Goal: Information Seeking & Learning: Learn about a topic

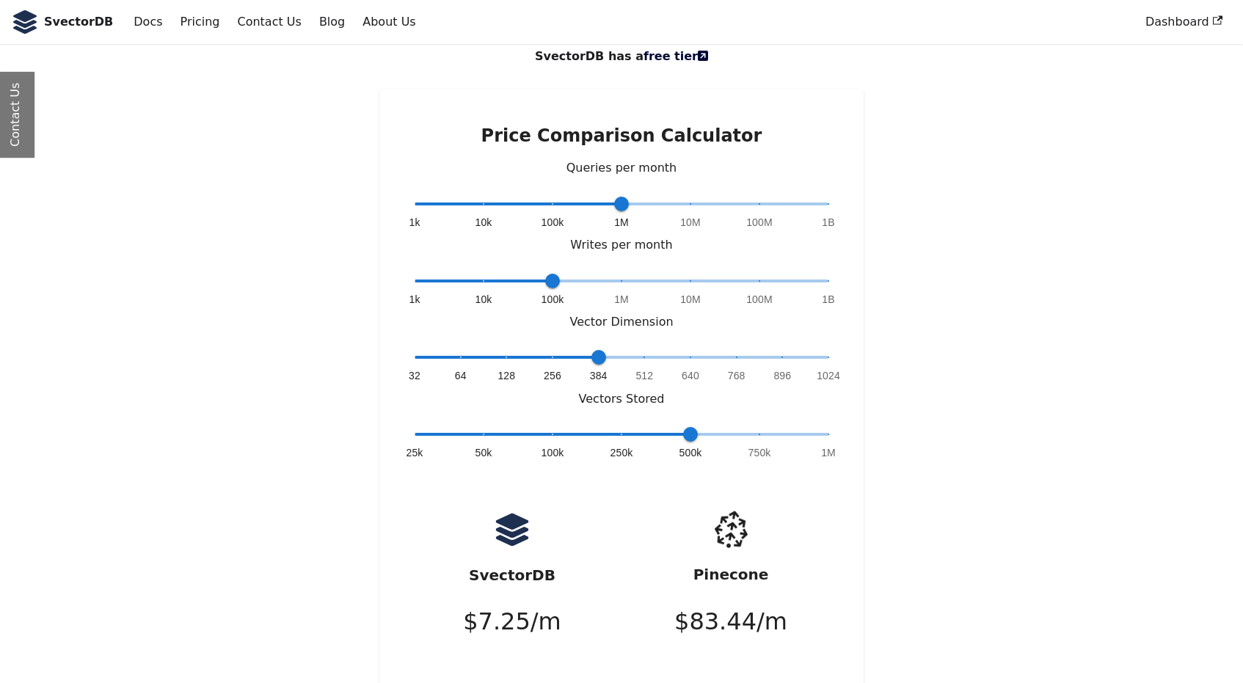
scroll to position [3263, 0]
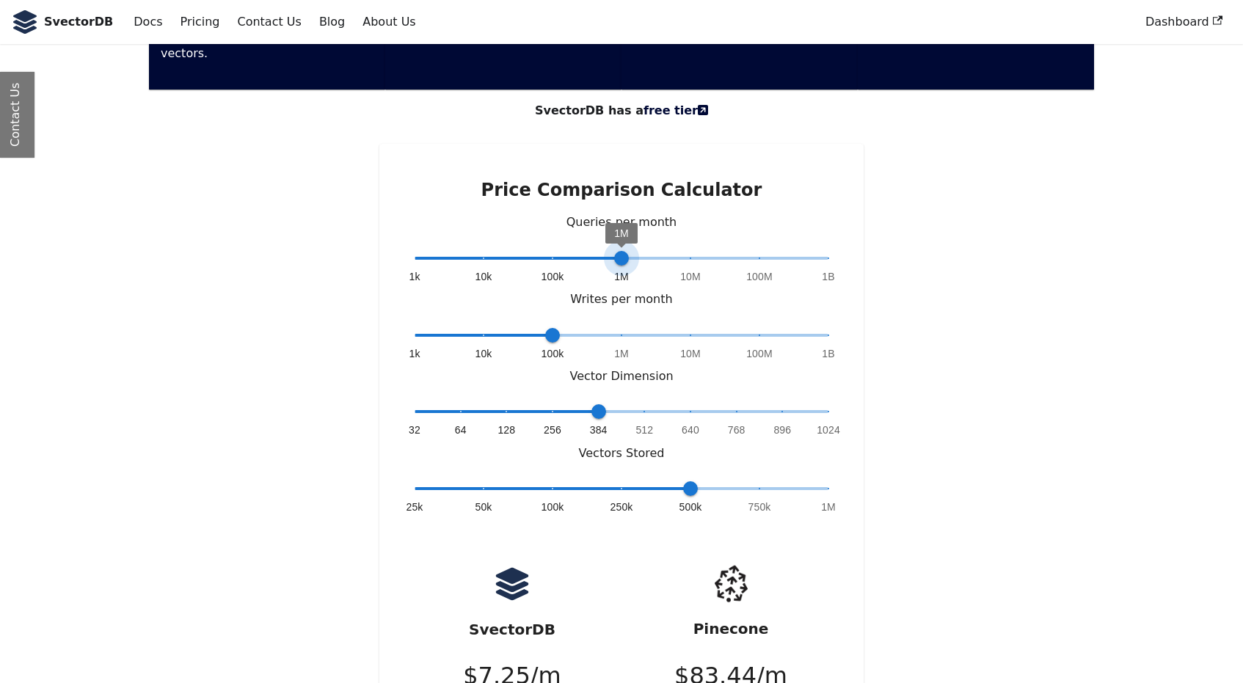
type input "*"
drag, startPoint x: 620, startPoint y: 166, endPoint x: 549, endPoint y: 165, distance: 71.2
click at [549, 251] on span "100k" at bounding box center [552, 258] width 15 height 15
type input "*"
drag, startPoint x: 557, startPoint y: 241, endPoint x: 379, endPoint y: 241, distance: 178.2
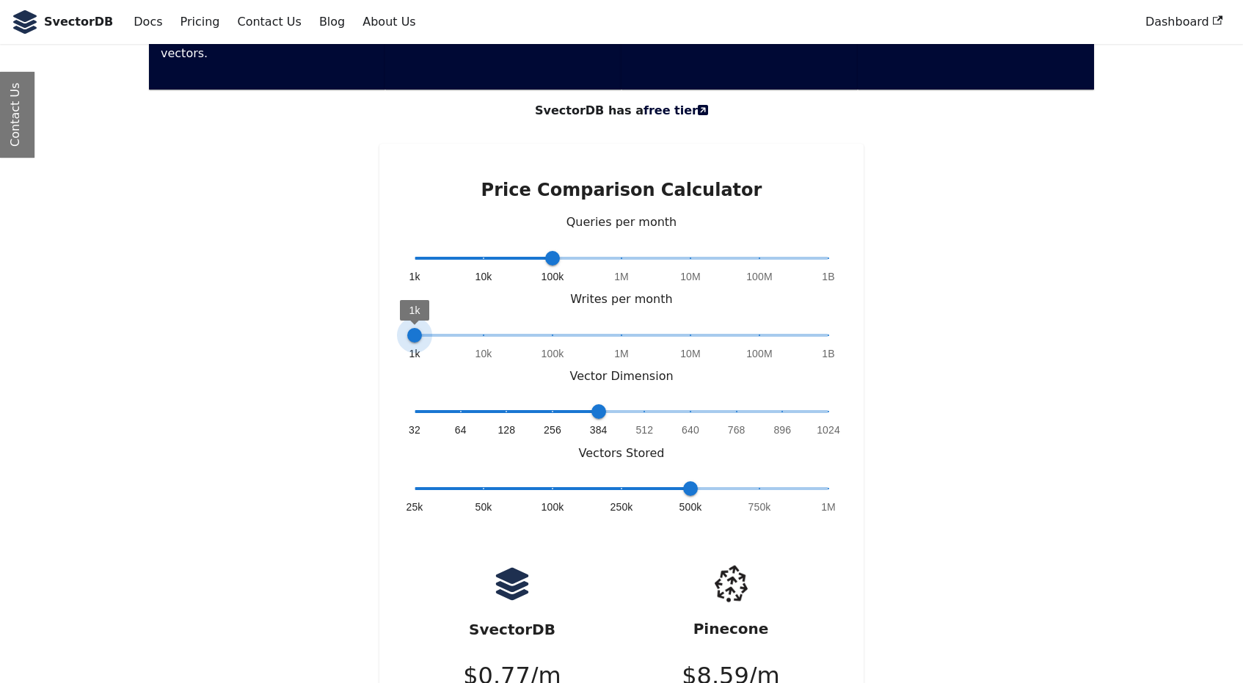
click at [379, 241] on div "Price Comparison Calculator Queries per month 1k 10k 100k 1M 10M 100M 1B 100k W…" at bounding box center [621, 475] width 484 height 663
type input "*"
drag, startPoint x: 693, startPoint y: 394, endPoint x: 545, endPoint y: 397, distance: 148.2
click at [545, 481] on span "100k" at bounding box center [552, 488] width 15 height 15
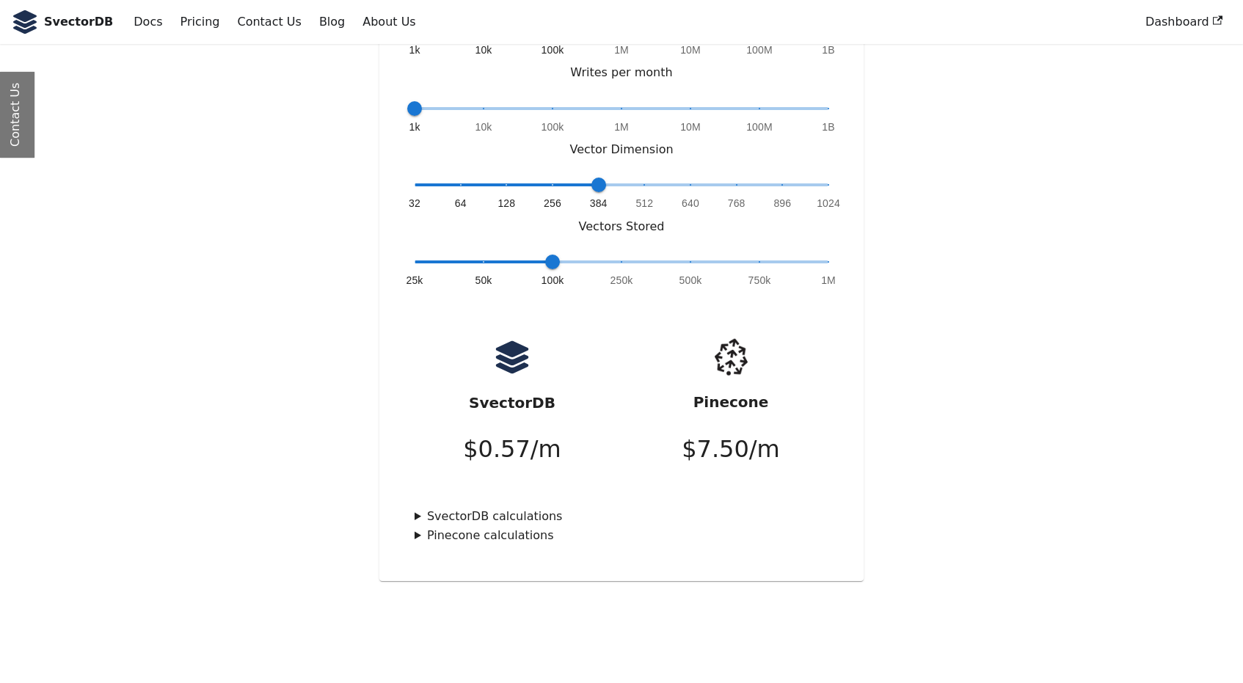
scroll to position [3632, 0]
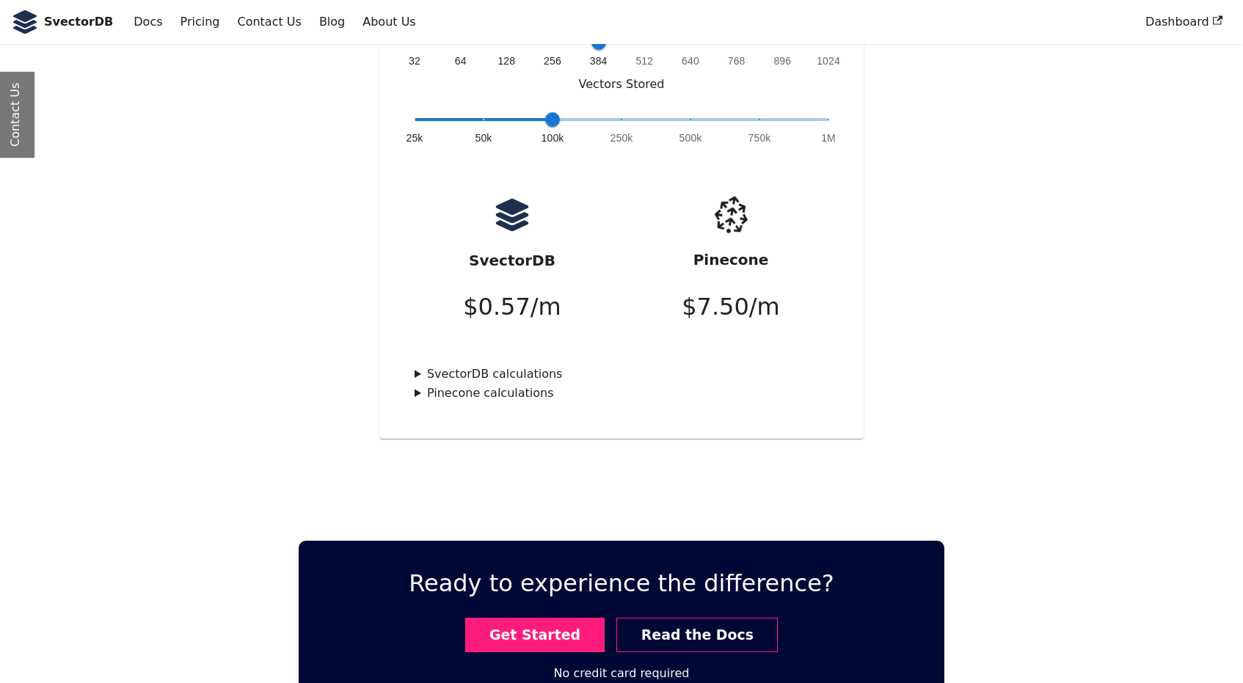
click at [420, 384] on summary "Pinecone calculations" at bounding box center [621, 393] width 414 height 19
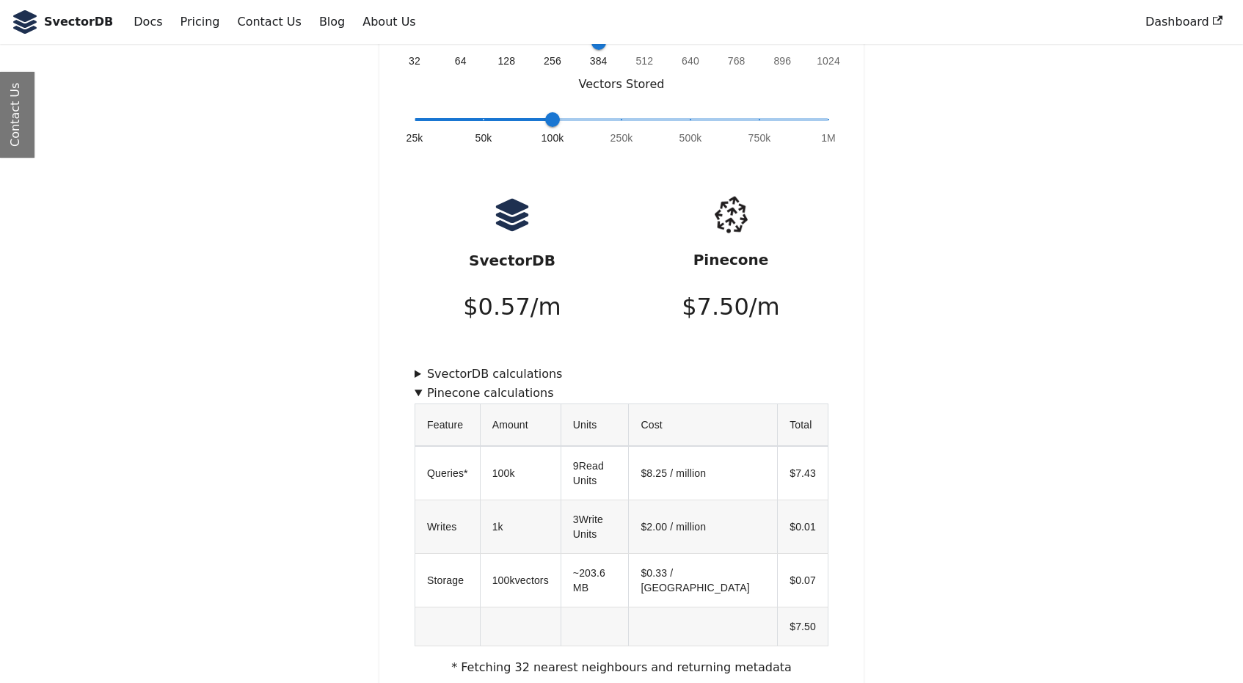
click at [420, 384] on summary "Pinecone calculations" at bounding box center [621, 393] width 414 height 19
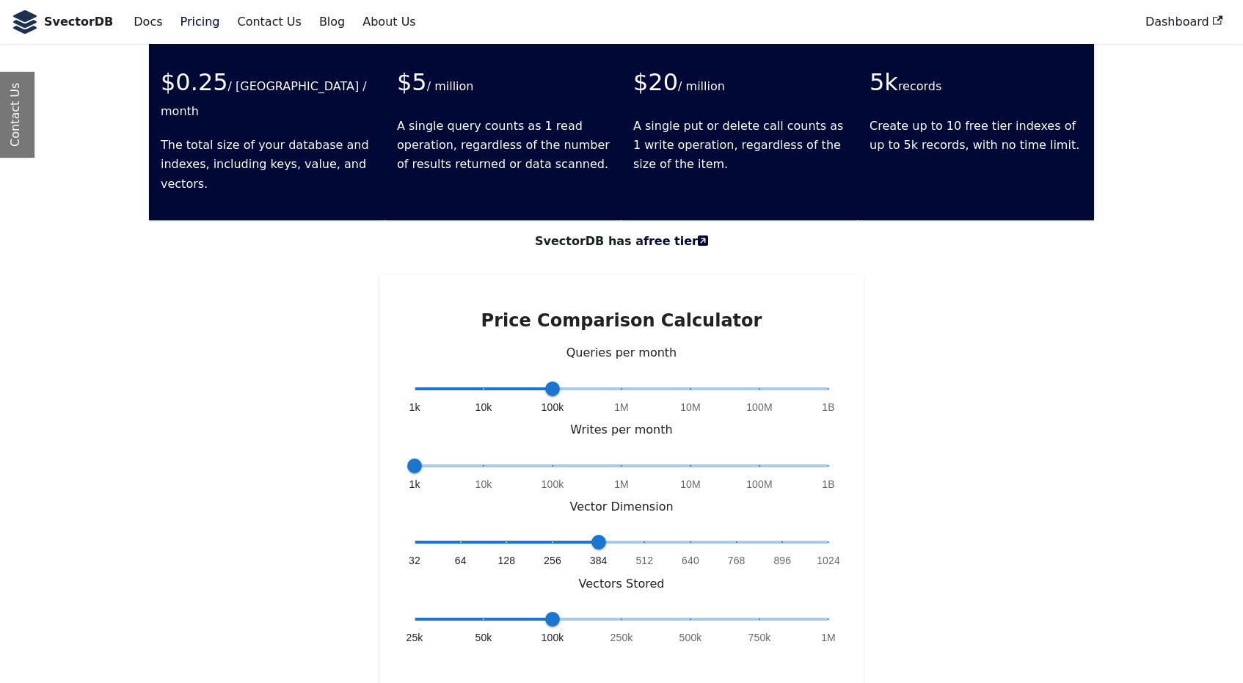
click at [189, 29] on link "Pricing" at bounding box center [200, 22] width 57 height 25
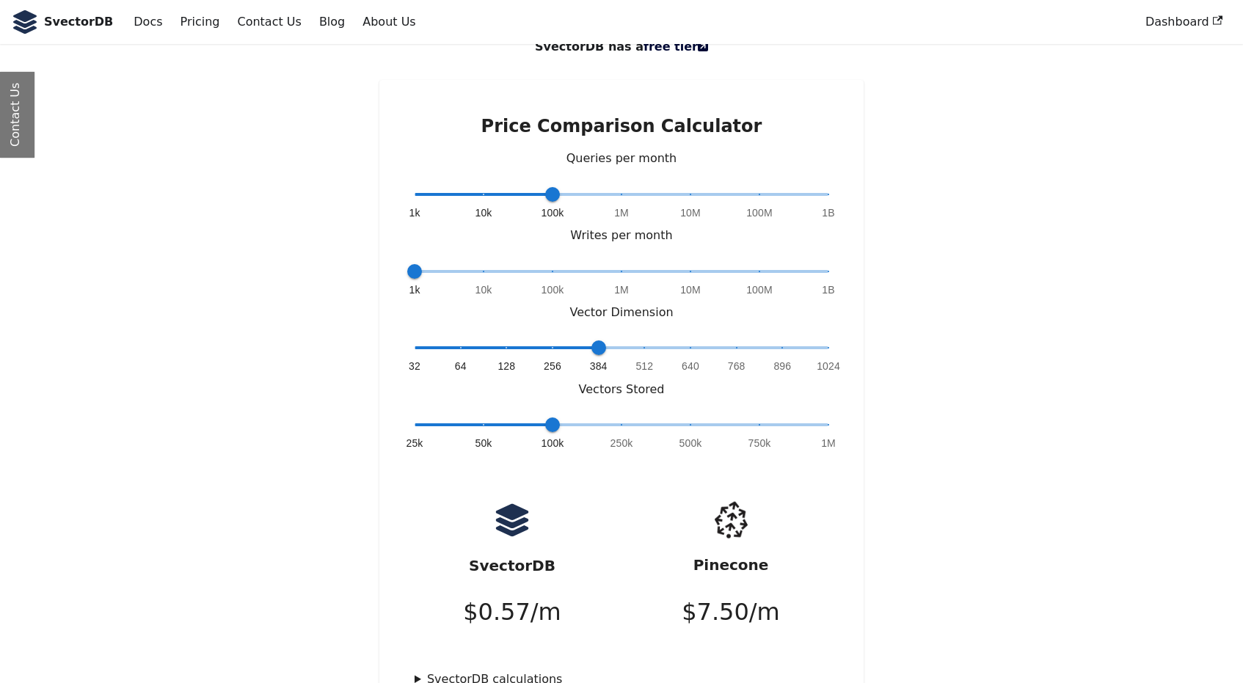
scroll to position [3795, 0]
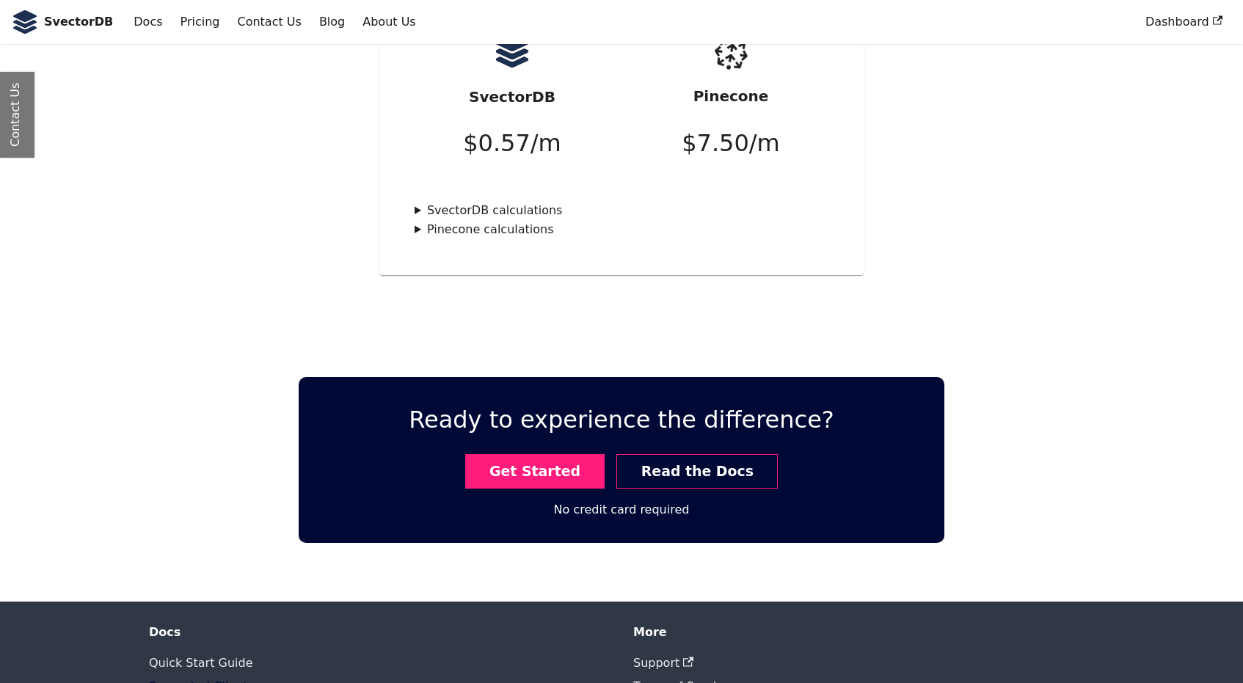
click at [196, 679] on link "Supported Clients" at bounding box center [201, 686] width 105 height 14
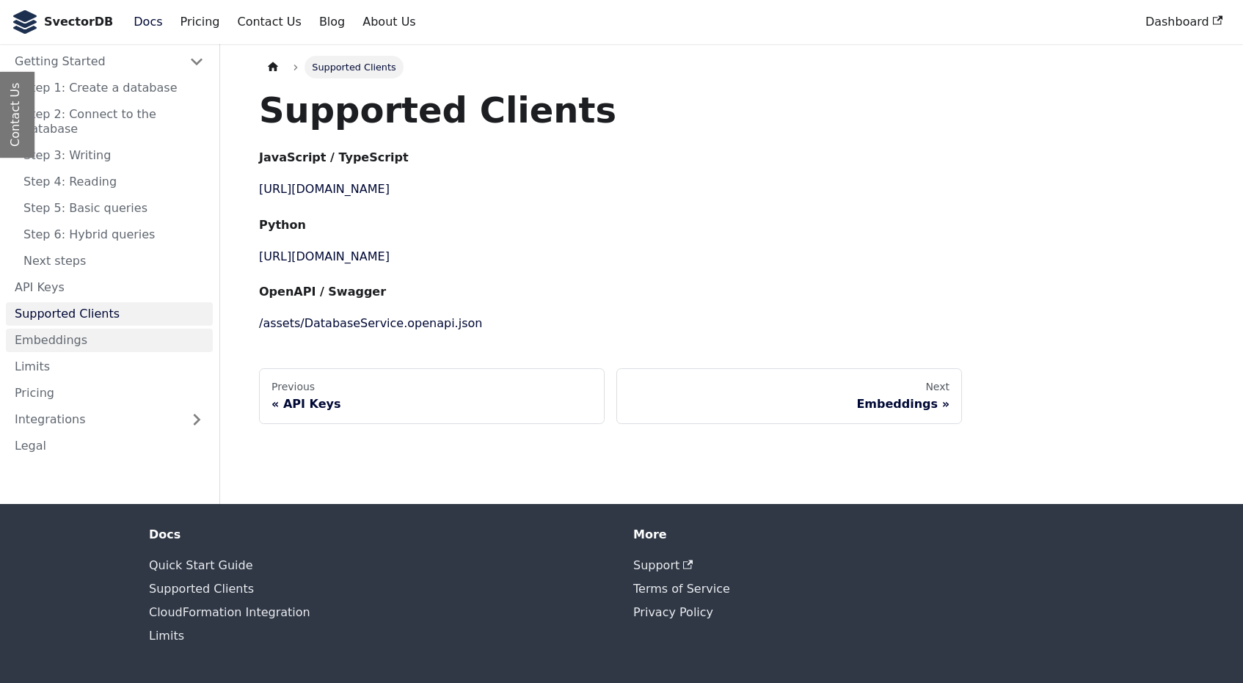
click at [146, 329] on link "Embeddings" at bounding box center [109, 340] width 207 height 23
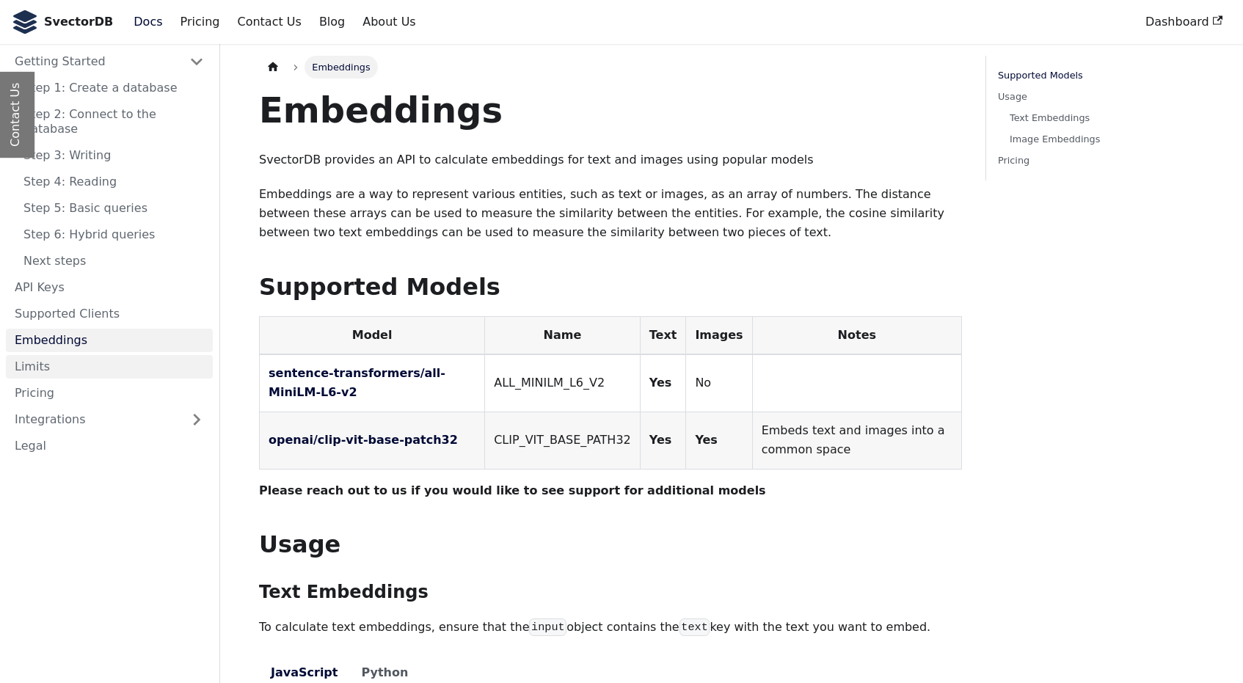
click at [150, 355] on link "Limits" at bounding box center [109, 366] width 207 height 23
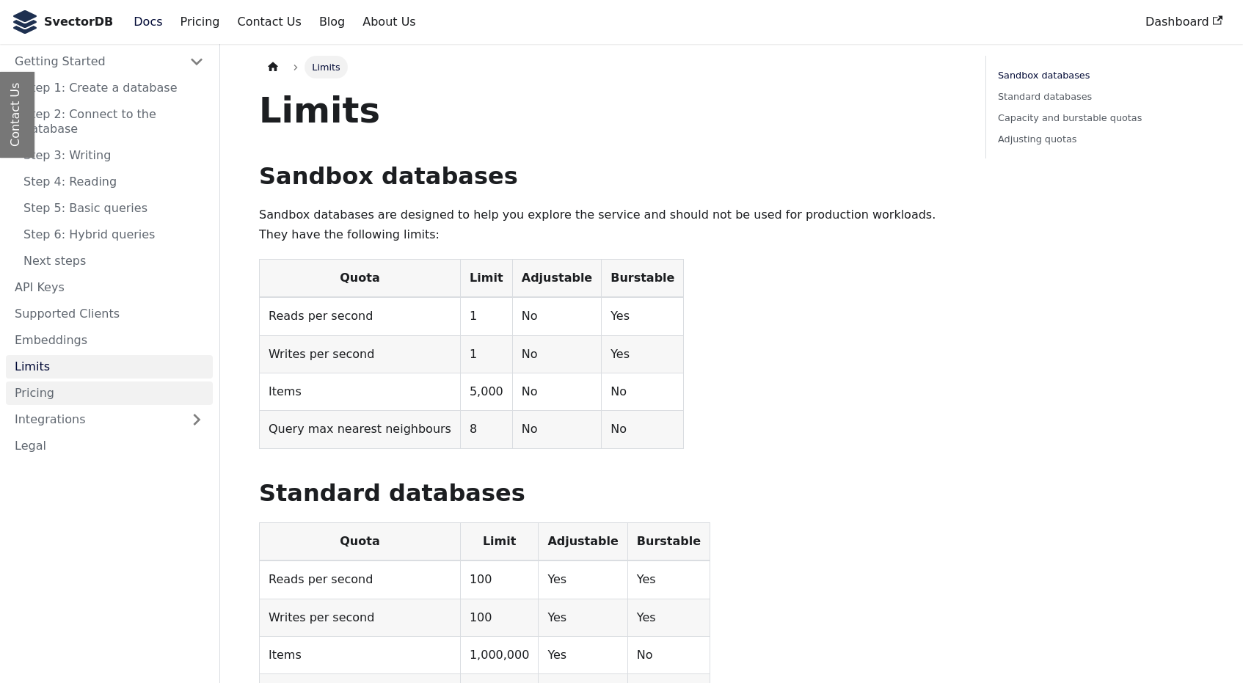
click at [157, 381] on link "Pricing" at bounding box center [109, 392] width 207 height 23
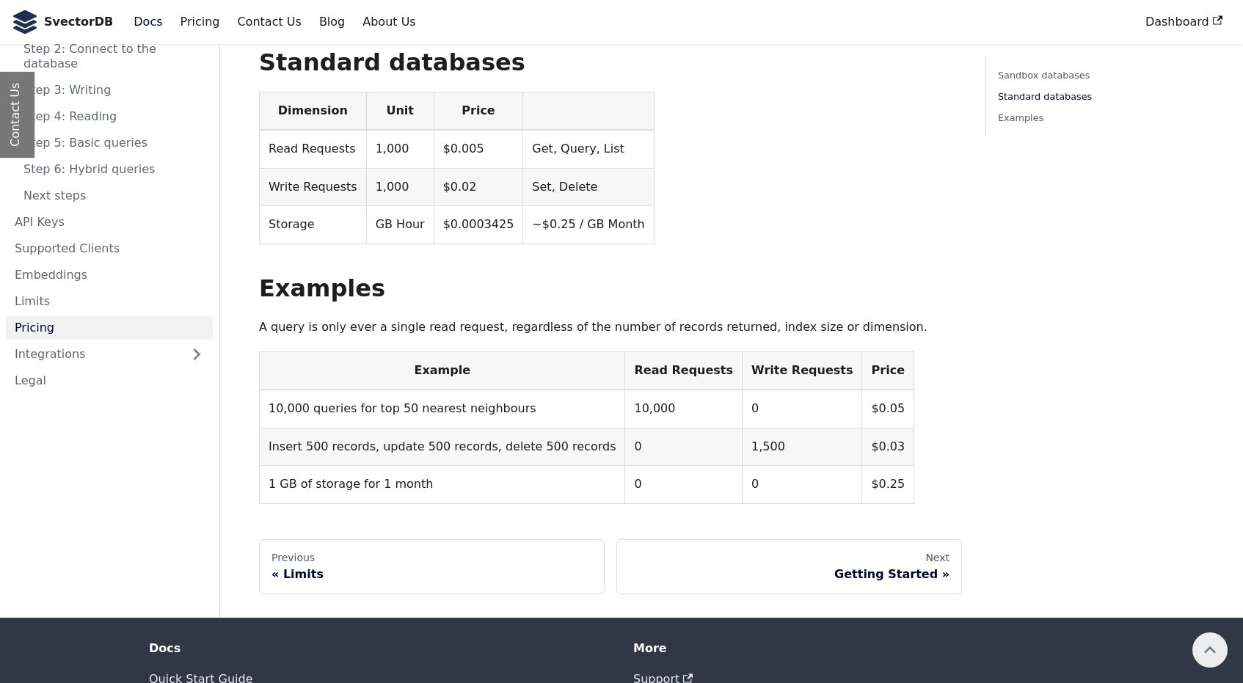
scroll to position [370, 0]
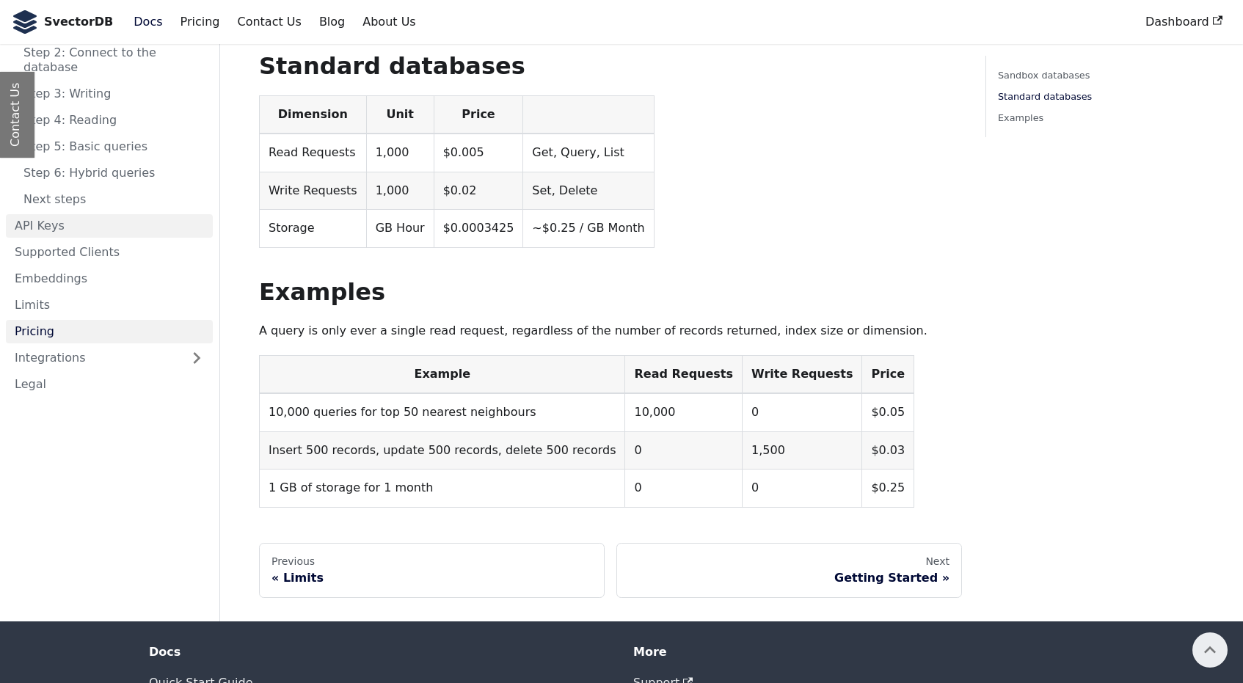
click at [145, 219] on link "API Keys" at bounding box center [109, 225] width 207 height 23
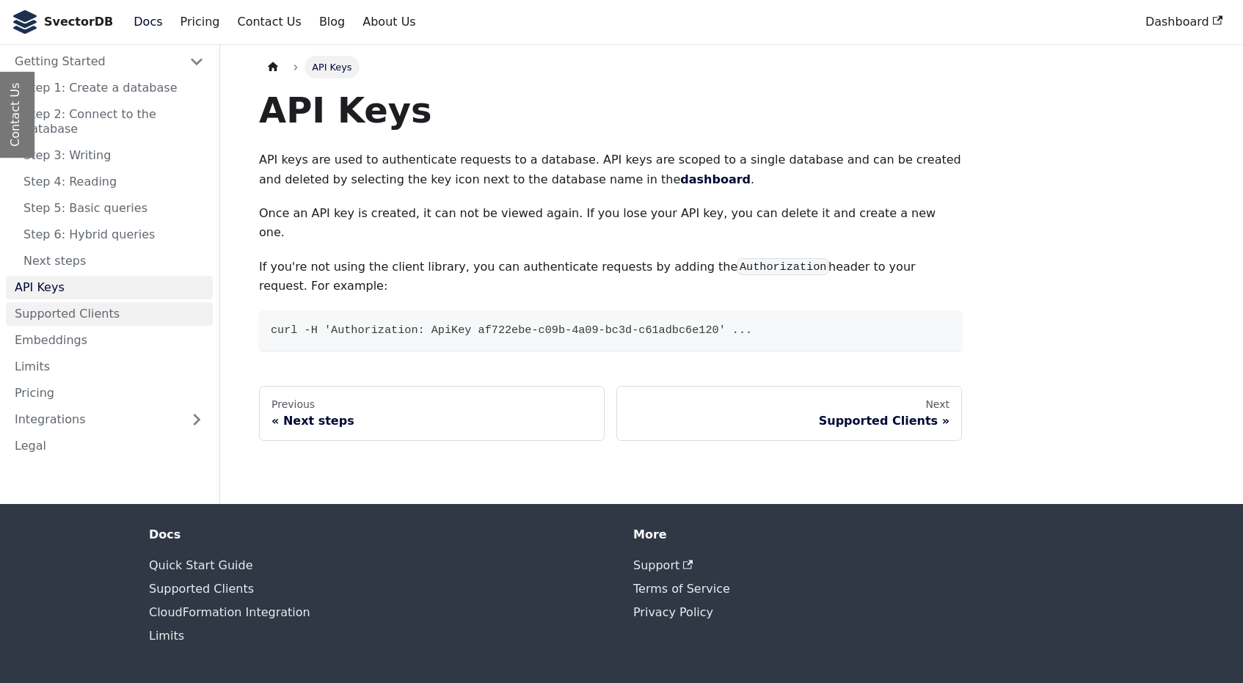
click at [153, 302] on link "Supported Clients" at bounding box center [109, 313] width 207 height 23
